Goal: Task Accomplishment & Management: Manage account settings

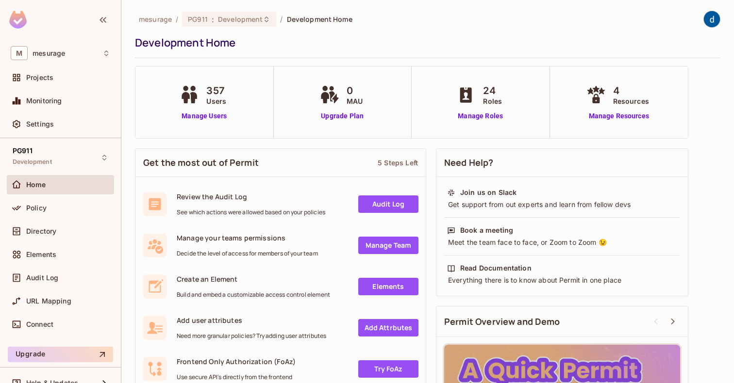
click at [207, 98] on span "Users" at bounding box center [216, 101] width 20 height 10
click at [200, 118] on link "Manage Users" at bounding box center [204, 116] width 54 height 10
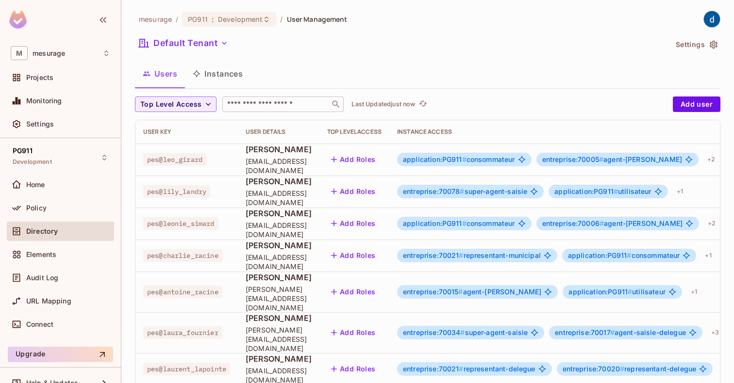
click at [231, 102] on input "text" at bounding box center [276, 105] width 102 height 10
type input "*****"
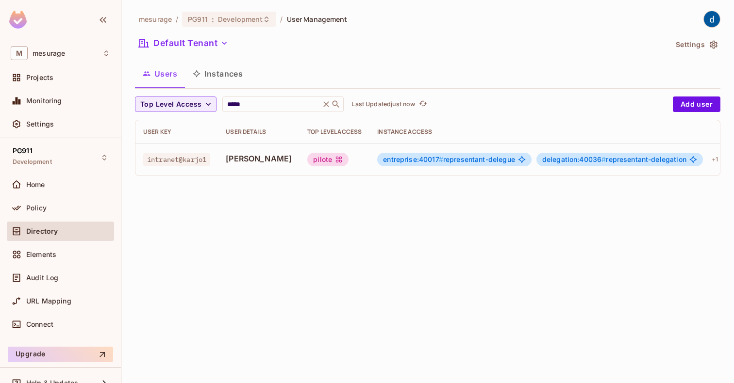
click at [300, 149] on td "pilote" at bounding box center [335, 160] width 70 height 32
click at [300, 152] on td "pilote" at bounding box center [335, 160] width 70 height 32
click at [261, 166] on div "[PERSON_NAME]" at bounding box center [259, 159] width 66 height 13
click at [232, 166] on div "[PERSON_NAME]" at bounding box center [259, 159] width 66 height 13
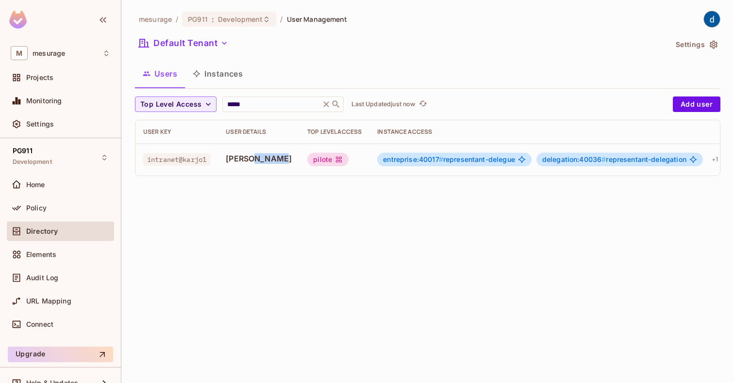
click at [231, 166] on div "[PERSON_NAME]" at bounding box center [259, 159] width 66 height 13
drag, startPoint x: 231, startPoint y: 169, endPoint x: 216, endPoint y: 156, distance: 20.3
click at [233, 156] on span "[PERSON_NAME]" at bounding box center [259, 158] width 66 height 11
click at [186, 153] on span "intranet@karjo1" at bounding box center [176, 159] width 67 height 13
click at [187, 160] on span "intranet@karjo1" at bounding box center [176, 159] width 67 height 13
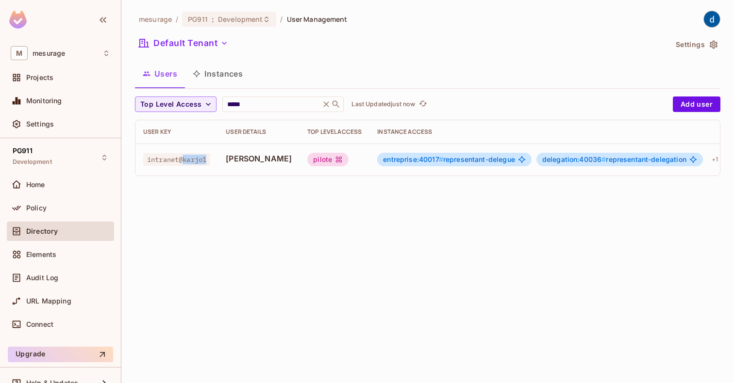
click at [187, 160] on span "intranet@karjo1" at bounding box center [176, 159] width 67 height 13
click at [377, 164] on div "entreprise:40017 # representant-delegue" at bounding box center [454, 160] width 154 height 14
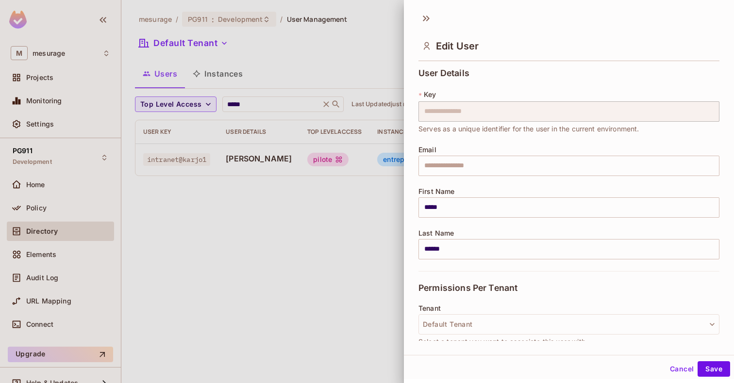
click at [340, 177] on div at bounding box center [367, 191] width 734 height 383
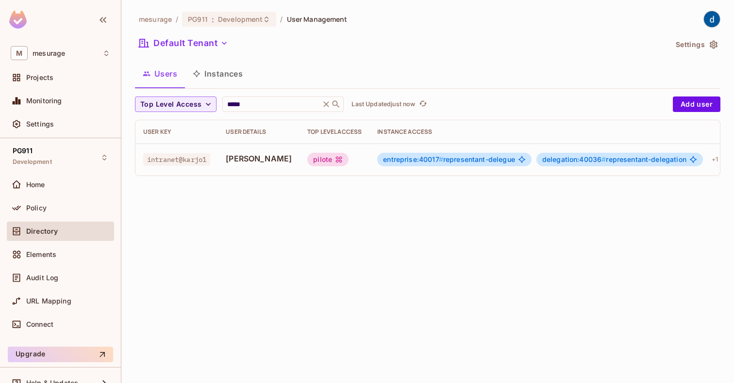
click at [180, 163] on span "intranet@karjo1" at bounding box center [176, 159] width 67 height 13
drag, startPoint x: 180, startPoint y: 163, endPoint x: 223, endPoint y: 152, distance: 44.0
click at [223, 152] on td "[PERSON_NAME]" at bounding box center [259, 160] width 82 height 32
click at [229, 162] on span "[PERSON_NAME]" at bounding box center [259, 158] width 66 height 11
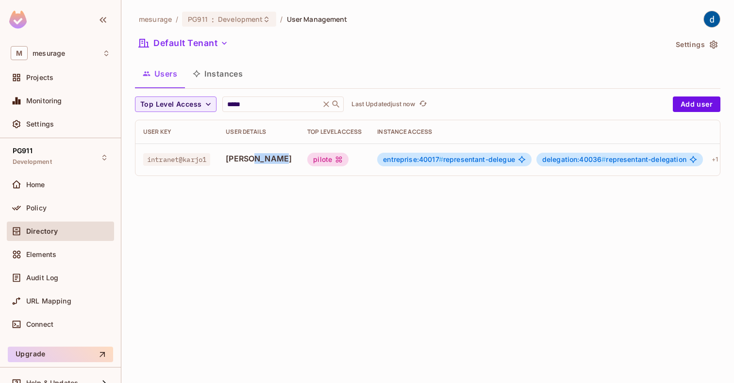
click at [229, 162] on span "[PERSON_NAME]" at bounding box center [259, 158] width 66 height 11
drag, startPoint x: 229, startPoint y: 162, endPoint x: 294, endPoint y: 160, distance: 65.1
click at [307, 160] on div "pilote" at bounding box center [327, 160] width 41 height 14
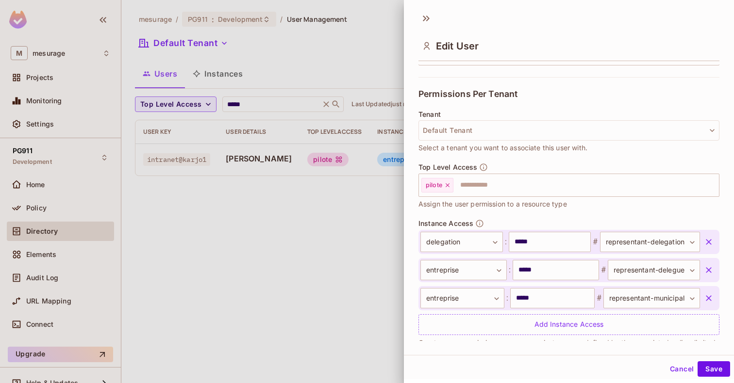
scroll to position [217, 0]
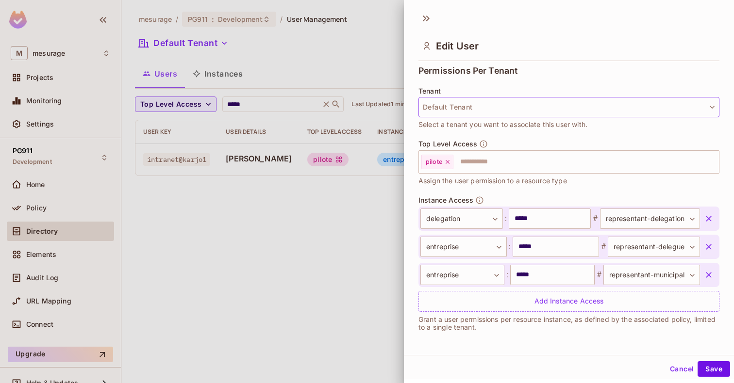
click at [506, 101] on button "Default Tenant" at bounding box center [568, 107] width 301 height 20
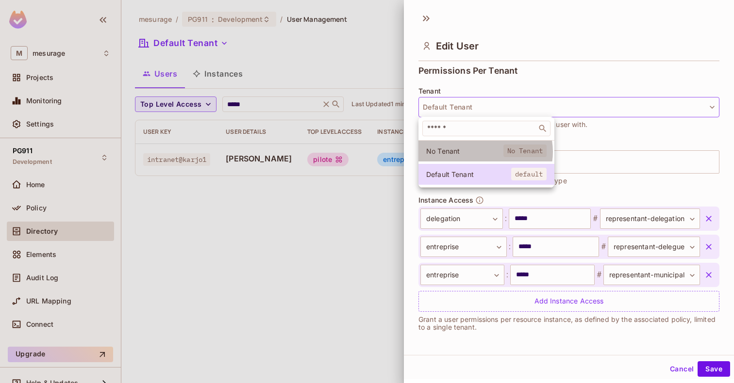
click at [485, 152] on span "No Tenant" at bounding box center [464, 151] width 77 height 9
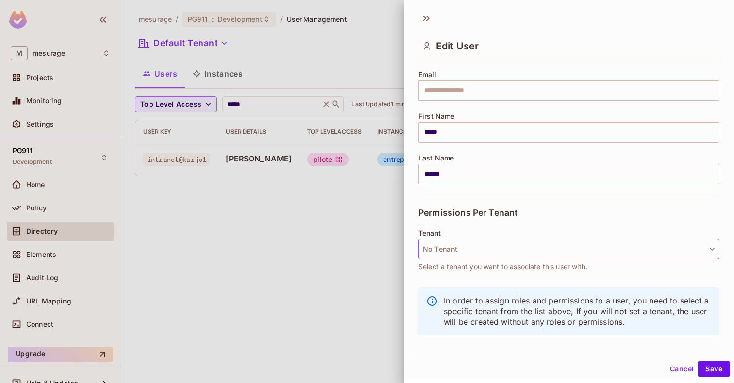
click at [480, 252] on button "No Tenant" at bounding box center [568, 249] width 301 height 20
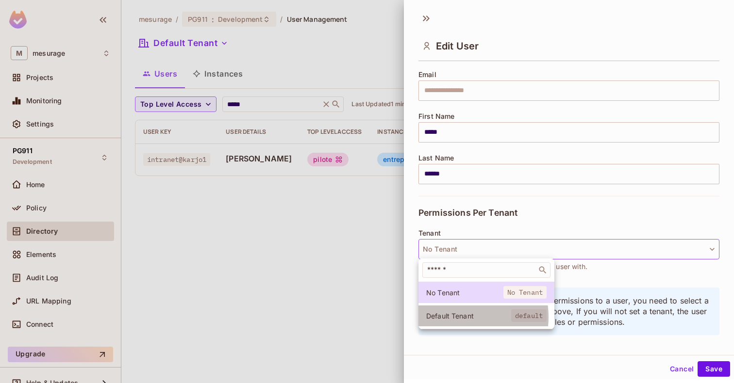
click at [459, 317] on span "Default Tenant" at bounding box center [468, 316] width 85 height 9
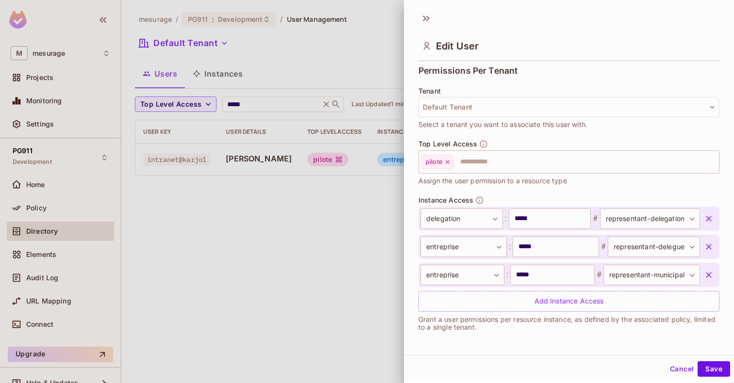
scroll to position [1, 0]
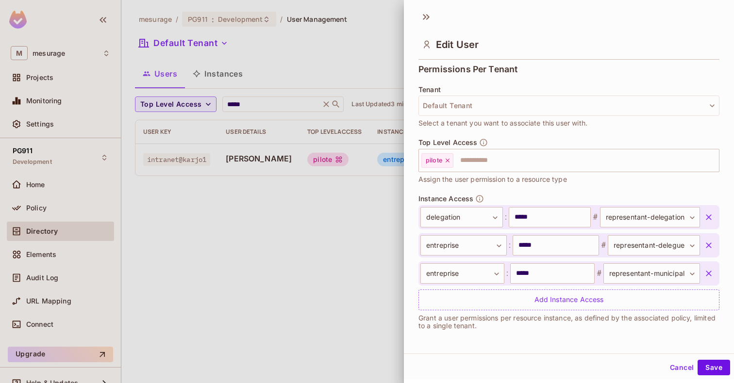
click at [287, 370] on div at bounding box center [367, 191] width 734 height 383
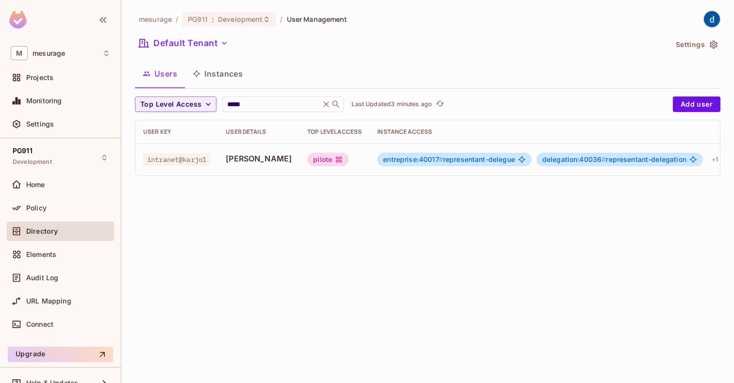
click at [190, 164] on span "intranet@karjo1" at bounding box center [176, 159] width 67 height 13
copy span "intranet@karjo1"
drag, startPoint x: 437, startPoint y: 174, endPoint x: 544, endPoint y: 162, distance: 107.4
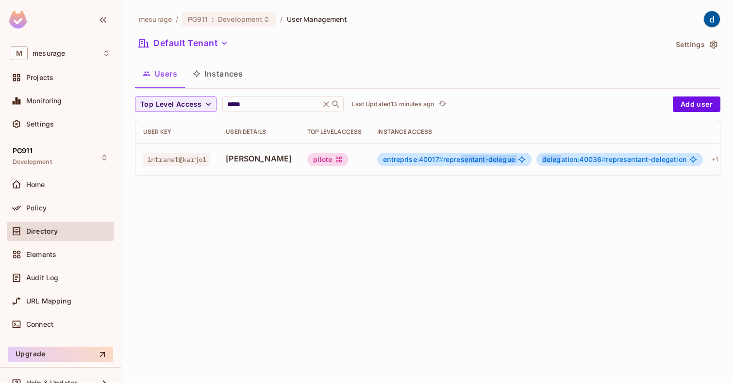
click at [544, 162] on td "entreprise:40017 # representant-delegue delegation:40036 # representant-delegat…" at bounding box center [549, 160] width 360 height 32
drag, startPoint x: 544, startPoint y: 162, endPoint x: 553, endPoint y: 184, distance: 23.9
click at [553, 184] on div "Top Level Access ***** ​ Last Updated 14 minutes ago Add user User Key User Det…" at bounding box center [427, 140] width 585 height 87
click at [552, 184] on div "Top Level Access ***** ​ Last Updated 14 minutes ago Add user User Key User Det…" at bounding box center [427, 140] width 585 height 87
click at [708, 160] on div "+ 1" at bounding box center [715, 160] width 14 height 16
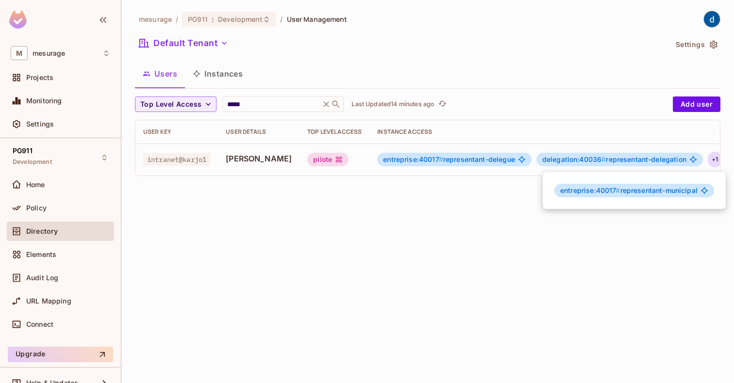
click at [230, 164] on div at bounding box center [367, 191] width 734 height 383
click at [233, 160] on span "[PERSON_NAME]" at bounding box center [259, 158] width 66 height 11
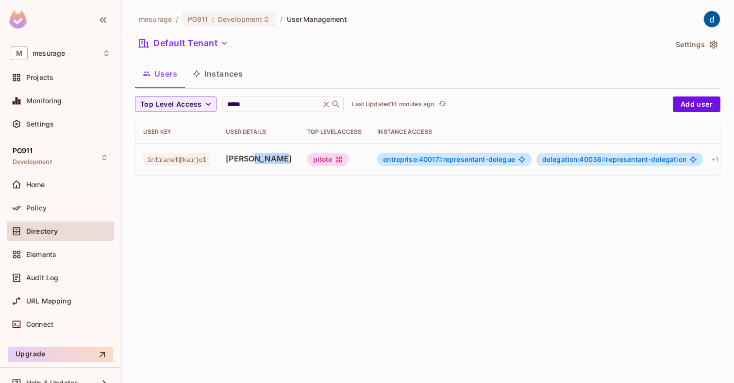
click at [233, 160] on span "[PERSON_NAME]" at bounding box center [259, 158] width 66 height 11
drag, startPoint x: 233, startPoint y: 160, endPoint x: 187, endPoint y: 158, distance: 46.6
click at [187, 158] on span "intranet@karjo1" at bounding box center [176, 159] width 67 height 13
click at [188, 158] on span "intranet@karjo1" at bounding box center [176, 159] width 67 height 13
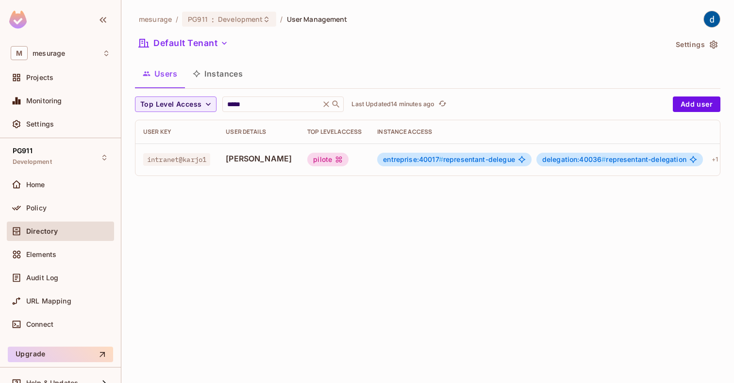
click at [377, 165] on div "entreprise:40017 # representant-delegue" at bounding box center [454, 160] width 154 height 14
click at [336, 158] on icon at bounding box center [339, 160] width 6 height 6
click at [307, 161] on div "pilote" at bounding box center [327, 160] width 41 height 14
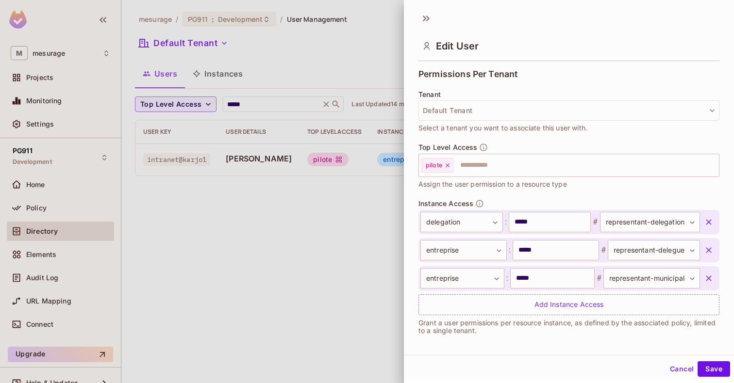
scroll to position [217, 0]
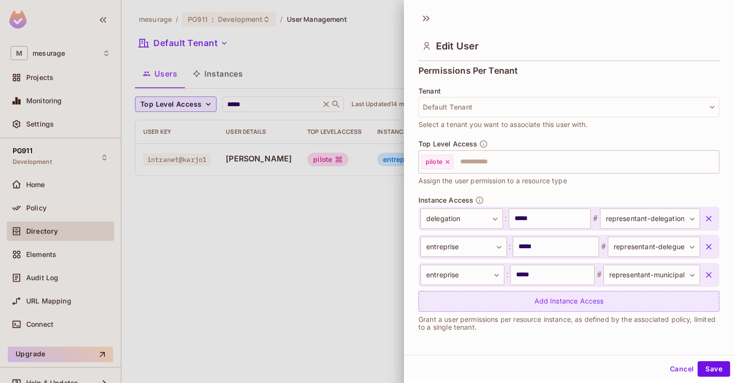
click at [551, 299] on div "Add Instance Access" at bounding box center [568, 301] width 301 height 21
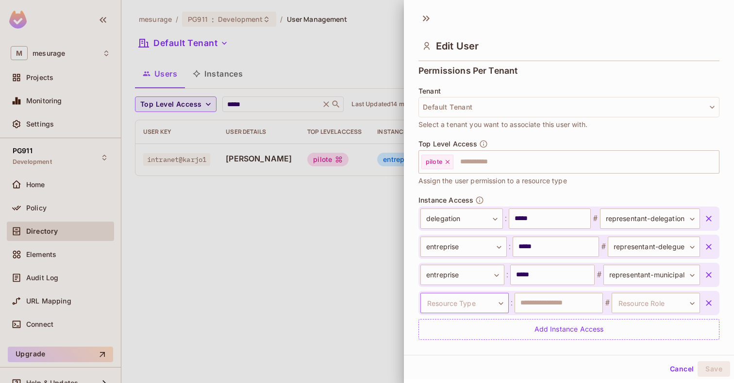
click at [475, 300] on body "**********" at bounding box center [367, 191] width 734 height 383
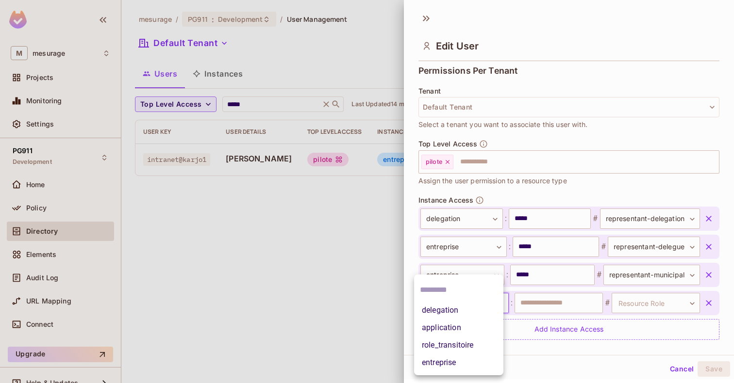
drag, startPoint x: 470, startPoint y: 364, endPoint x: 476, endPoint y: 363, distance: 5.4
click at [472, 364] on li "entreprise" at bounding box center [458, 362] width 89 height 17
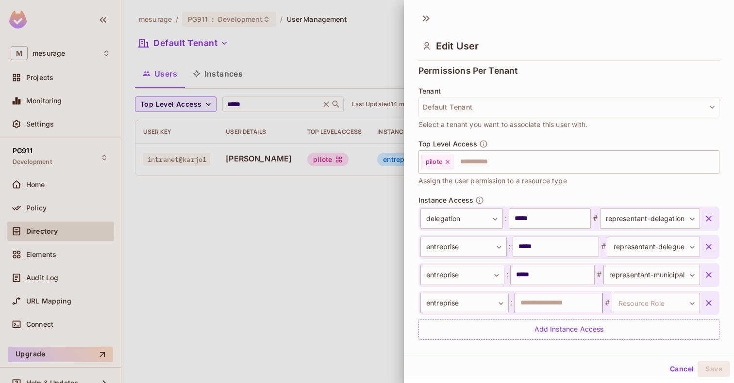
click at [526, 304] on input "text" at bounding box center [559, 303] width 88 height 20
type input "****"
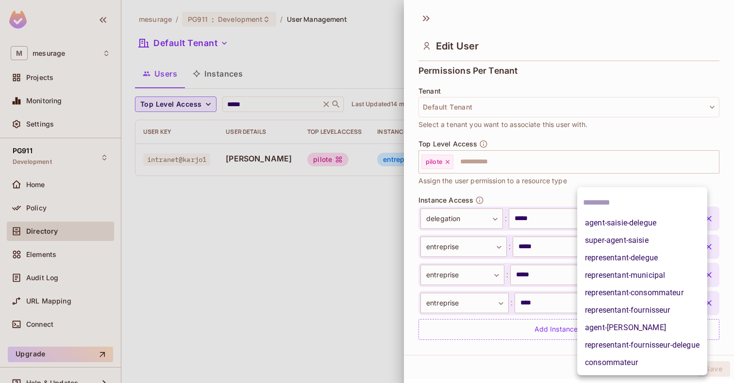
click at [659, 303] on body "**********" at bounding box center [367, 191] width 734 height 383
click at [662, 272] on li "representant-municipal" at bounding box center [642, 275] width 130 height 17
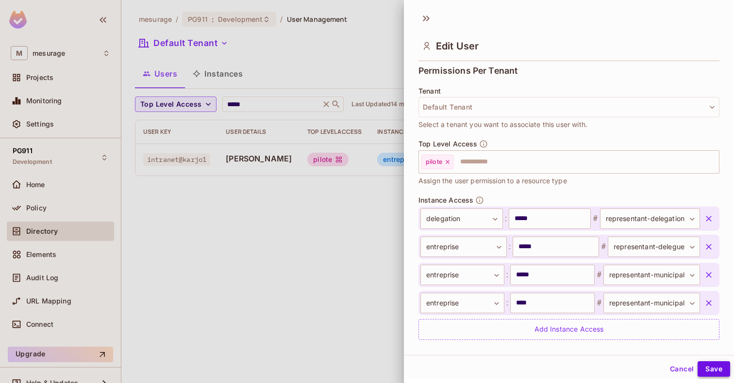
click at [709, 372] on button "Save" at bounding box center [714, 370] width 33 height 16
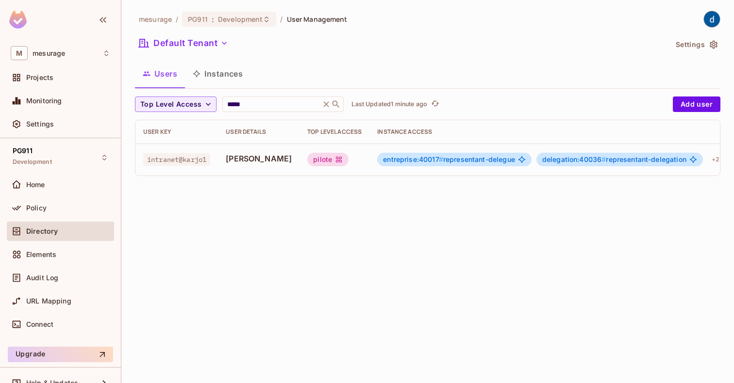
scroll to position [0, 20]
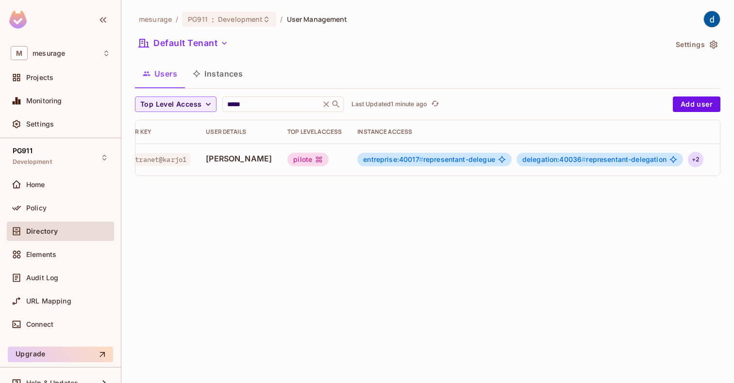
click at [688, 158] on div "+ 2" at bounding box center [696, 160] width 16 height 16
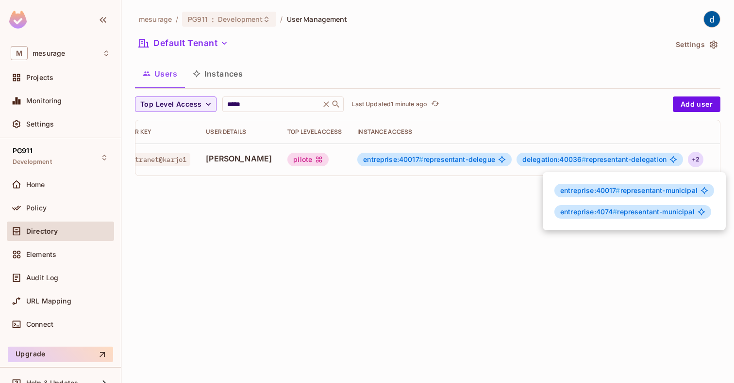
click at [675, 158] on div at bounding box center [367, 191] width 734 height 383
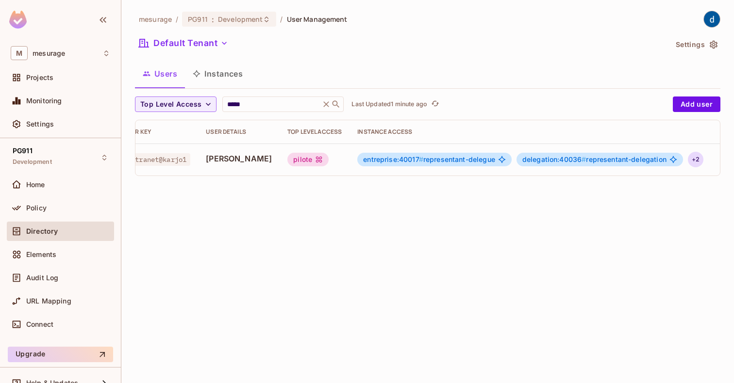
click at [688, 158] on div "+ 2" at bounding box center [696, 160] width 16 height 16
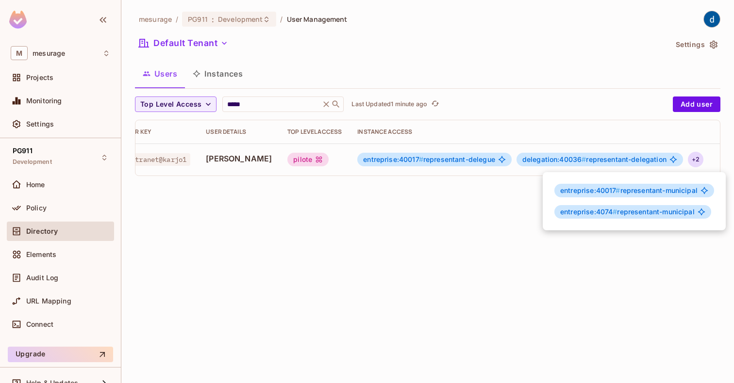
click at [707, 162] on div at bounding box center [367, 191] width 734 height 383
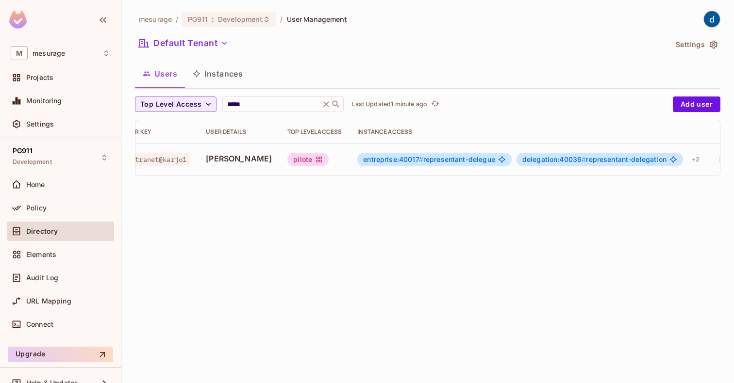
click at [721, 160] on icon "button" at bounding box center [727, 160] width 12 height 12
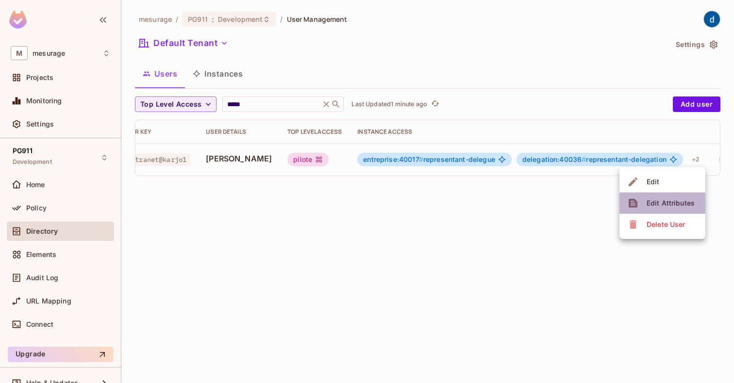
click at [670, 193] on li "Edit Attributes" at bounding box center [662, 203] width 86 height 21
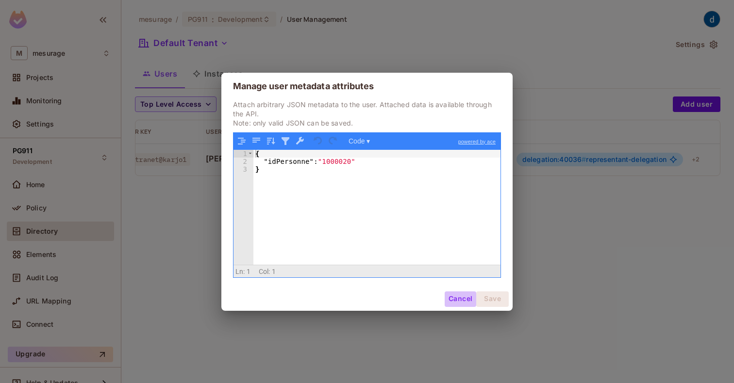
click at [453, 301] on button "Cancel" at bounding box center [461, 300] width 32 height 16
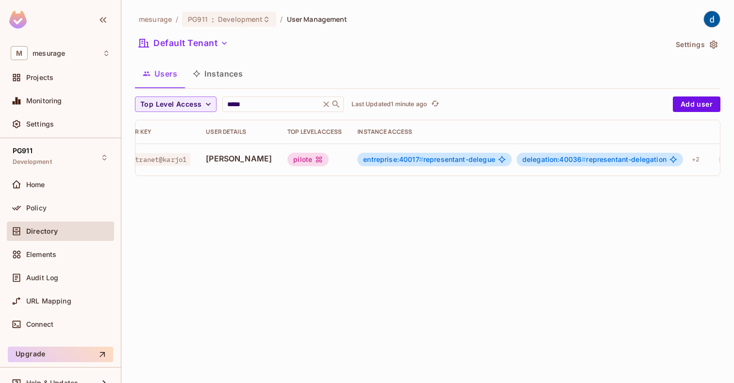
click at [726, 157] on icon "button" at bounding box center [727, 160] width 2 height 8
click at [674, 186] on li "Edit" at bounding box center [662, 181] width 86 height 21
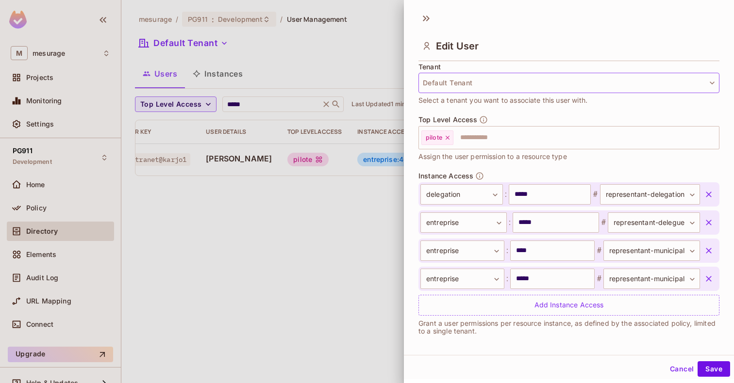
scroll to position [245, 0]
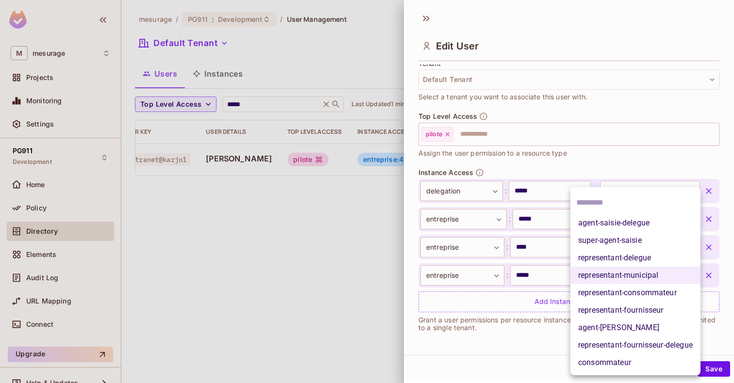
click at [675, 243] on body "**********" at bounding box center [367, 191] width 734 height 383
click at [665, 258] on li "representant-delegue" at bounding box center [635, 258] width 130 height 17
type input "**********"
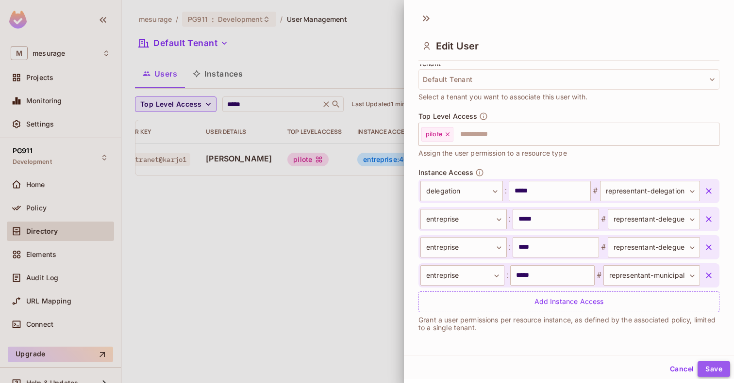
click at [698, 365] on button "Save" at bounding box center [714, 370] width 33 height 16
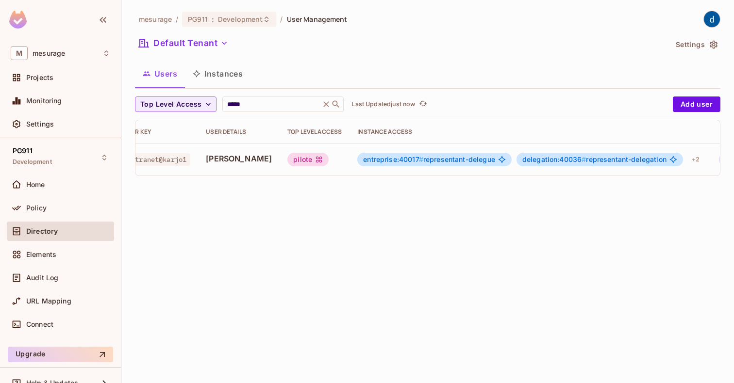
click at [721, 164] on icon "button" at bounding box center [727, 160] width 12 height 12
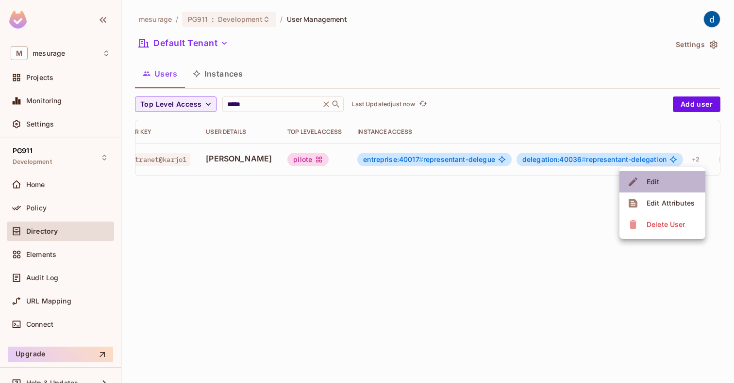
click at [689, 189] on li "Edit" at bounding box center [662, 181] width 86 height 21
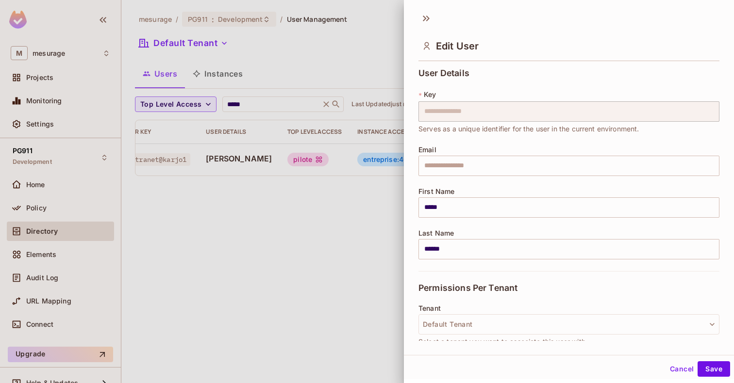
scroll to position [194, 0]
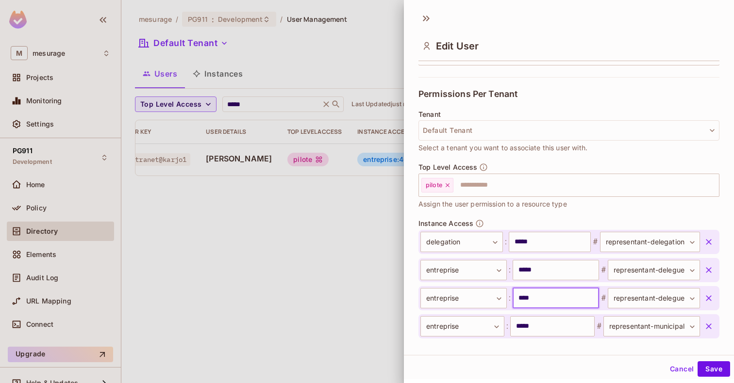
click at [518, 297] on input "****" at bounding box center [556, 298] width 86 height 20
type input "*****"
click at [713, 367] on button "Save" at bounding box center [714, 370] width 33 height 16
